Goal: Navigation & Orientation: Find specific page/section

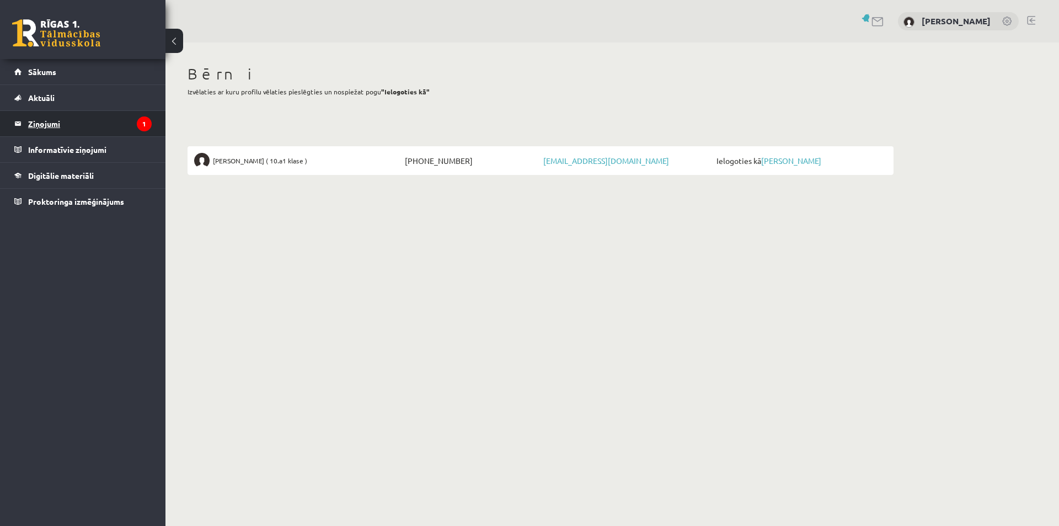
click at [54, 125] on legend "Ziņojumi 1" at bounding box center [90, 123] width 124 height 25
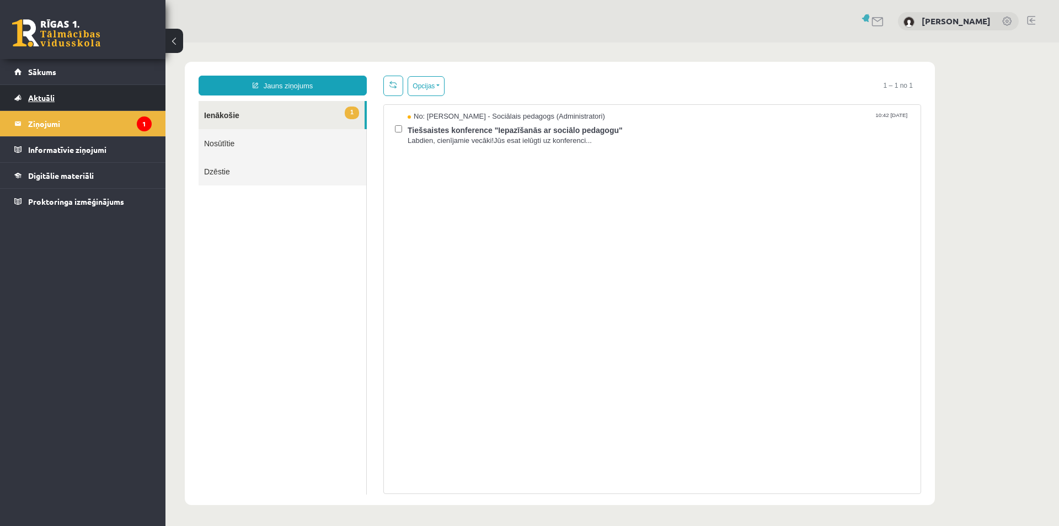
click at [55, 99] on link "Aktuāli" at bounding box center [82, 97] width 137 height 25
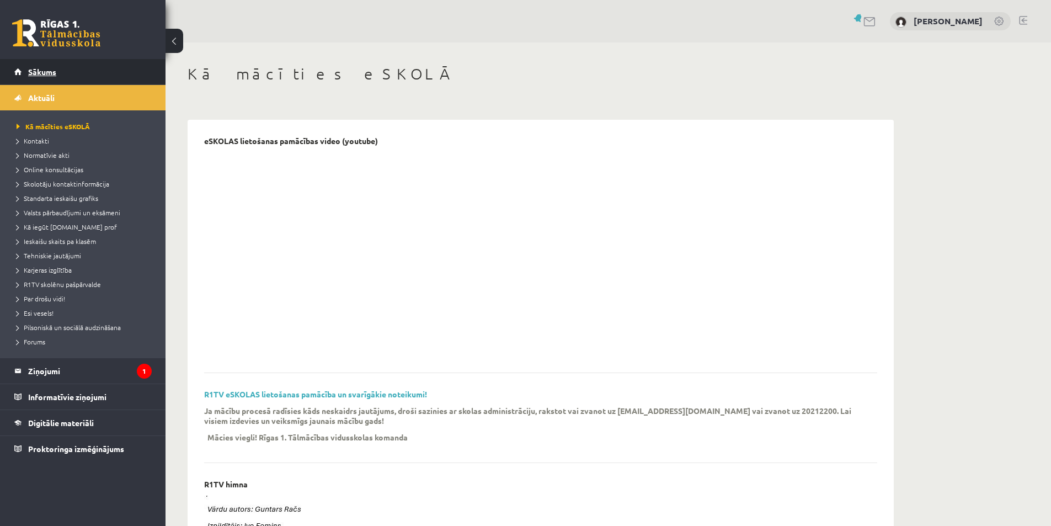
click at [44, 72] on span "Sākums" at bounding box center [42, 72] width 28 height 10
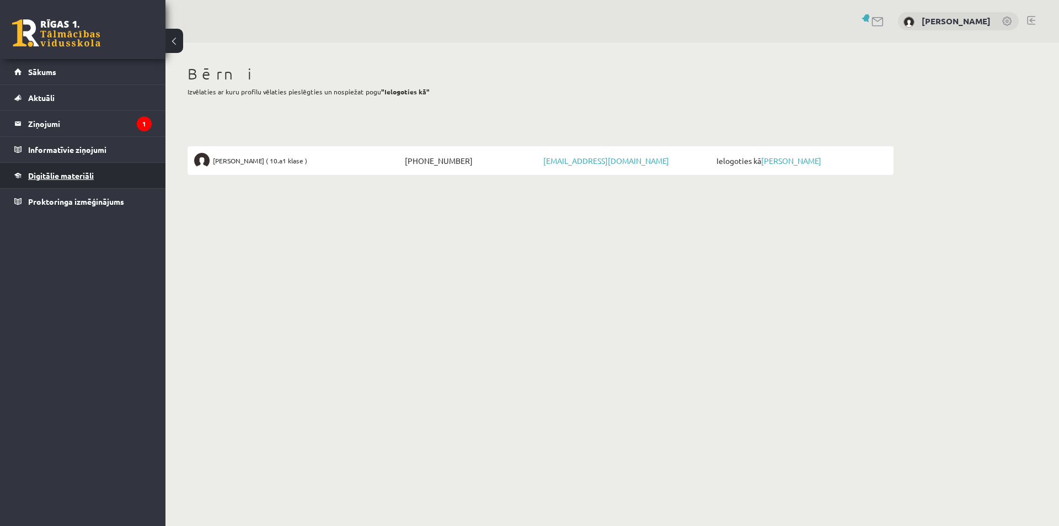
click at [66, 174] on span "Digitālie materiāli" at bounding box center [61, 175] width 66 height 10
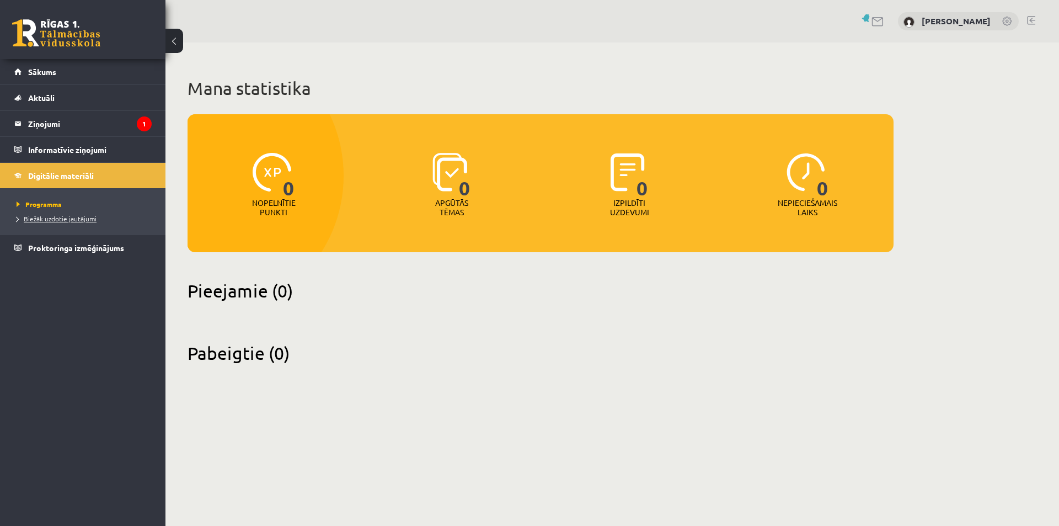
click at [56, 217] on span "Biežāk uzdotie jautājumi" at bounding box center [57, 218] width 80 height 9
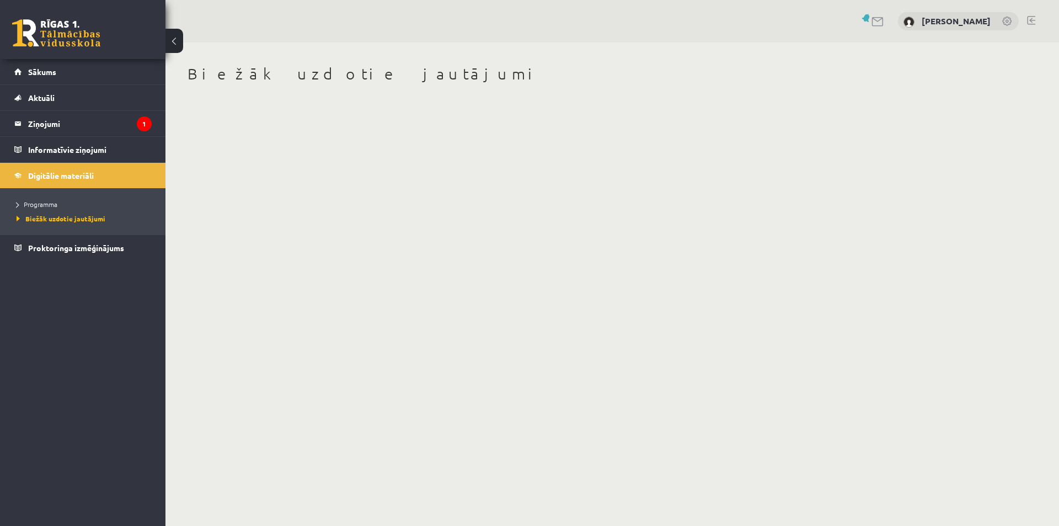
click at [1032, 23] on link at bounding box center [1031, 20] width 8 height 9
